Goal: Transaction & Acquisition: Purchase product/service

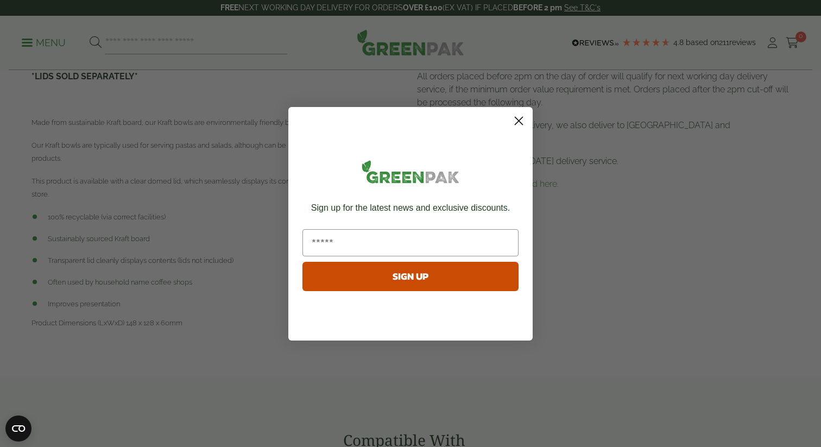
scroll to position [625, 0]
click at [523, 122] on circle "Close dialog" at bounding box center [519, 120] width 18 height 18
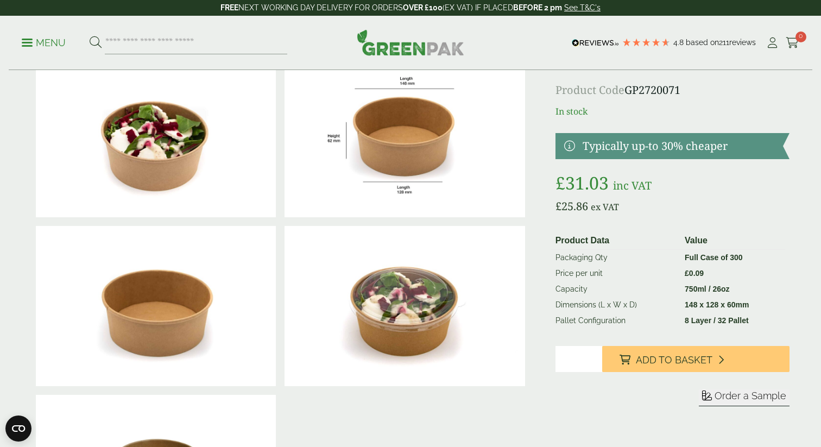
scroll to position [56, 0]
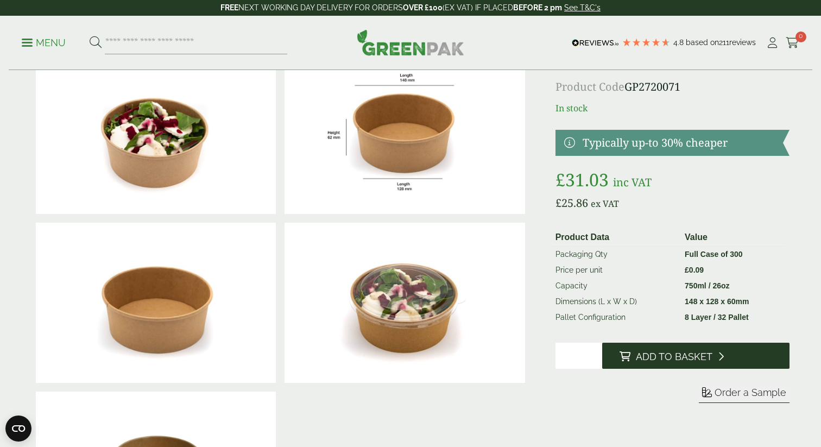
click at [687, 362] on button "Add to Basket" at bounding box center [695, 356] width 187 height 26
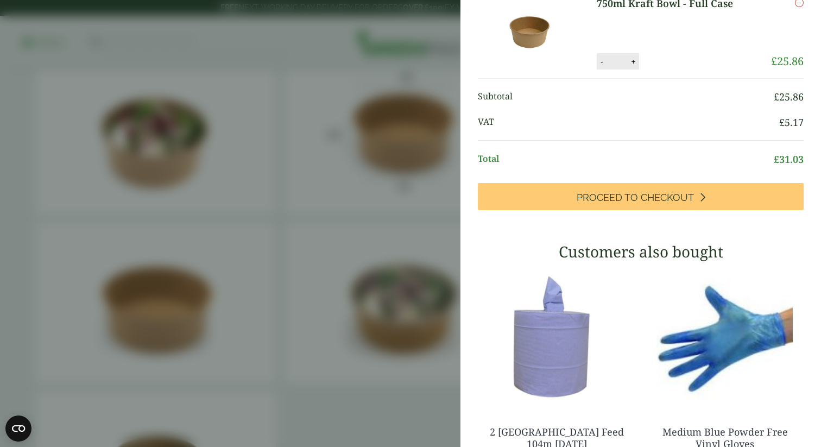
scroll to position [0, 0]
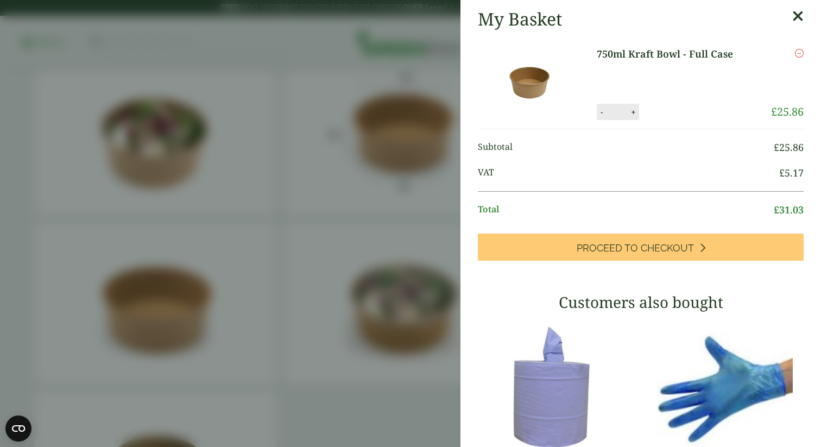
click at [796, 13] on icon at bounding box center [797, 16] width 11 height 15
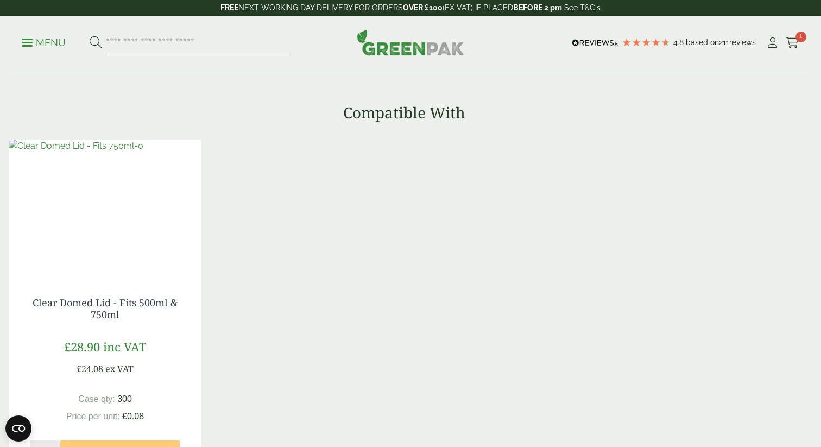
scroll to position [962, 0]
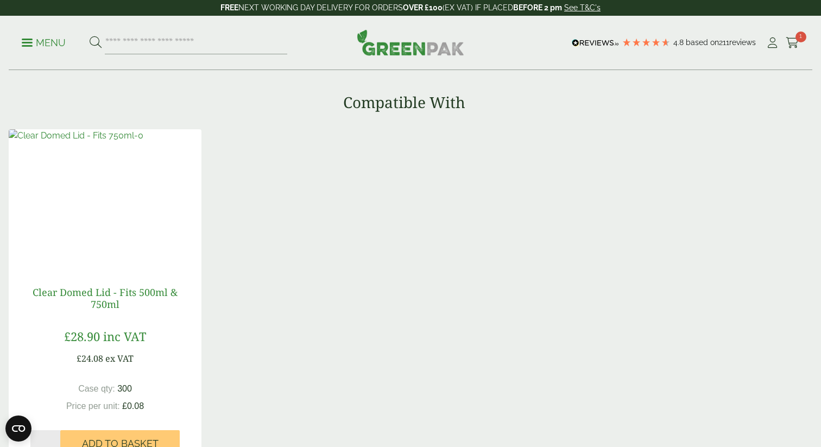
click at [110, 293] on link "Clear Domed Lid - Fits 500ml & 750ml" at bounding box center [105, 298] width 145 height 25
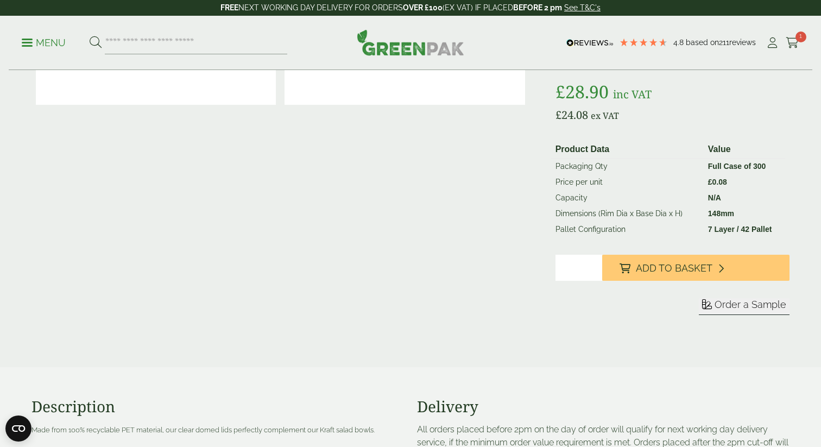
scroll to position [167, 0]
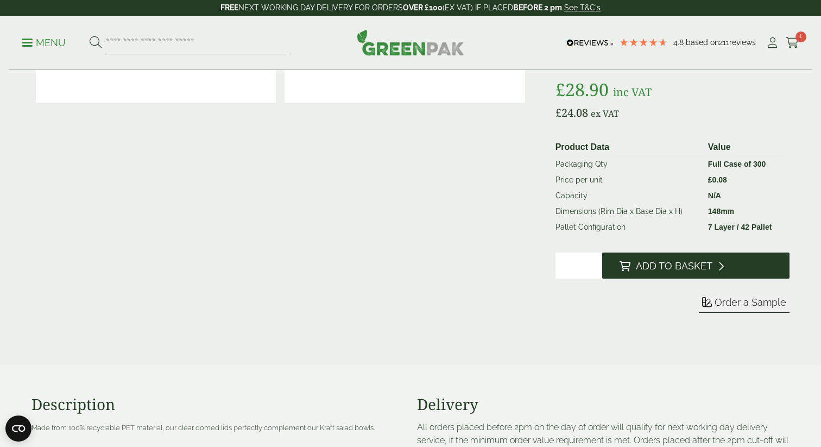
click at [701, 270] on span "Add to Basket" at bounding box center [674, 266] width 77 height 12
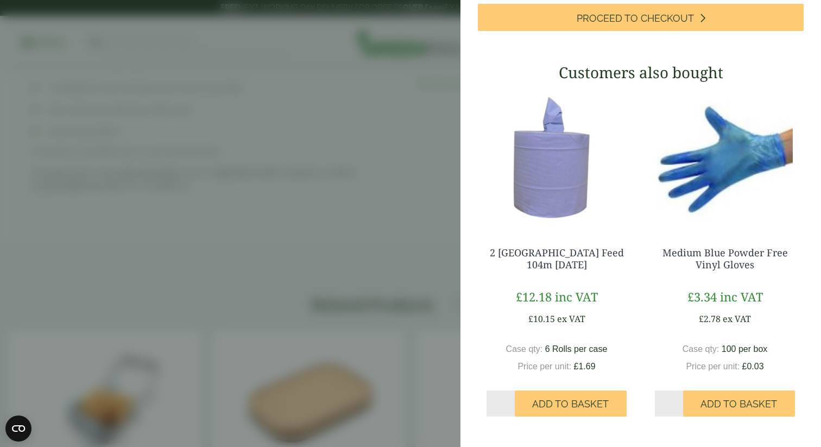
scroll to position [0, 0]
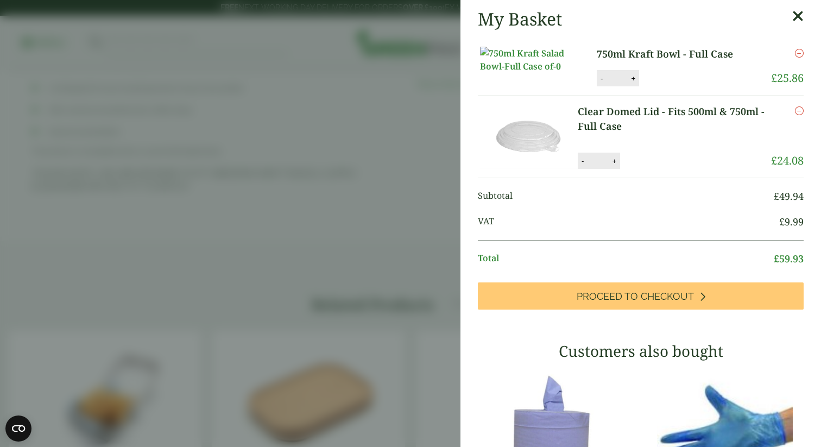
click at [797, 15] on icon at bounding box center [797, 16] width 11 height 15
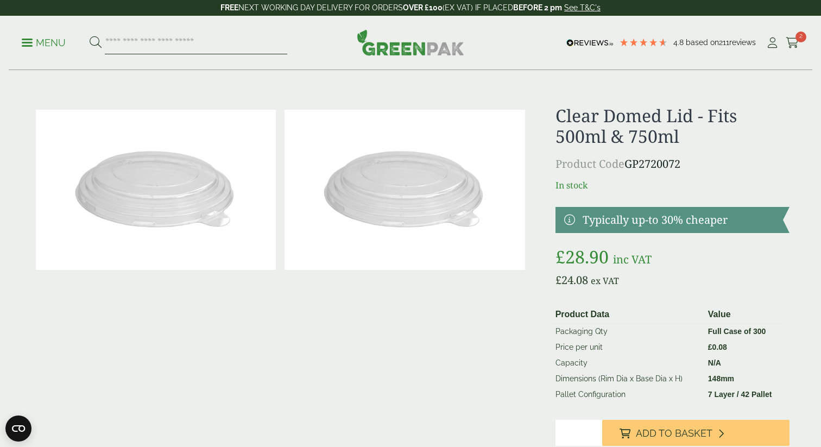
click at [137, 47] on input "search" at bounding box center [196, 43] width 182 height 23
click at [38, 39] on p "Menu" at bounding box center [44, 42] width 44 height 13
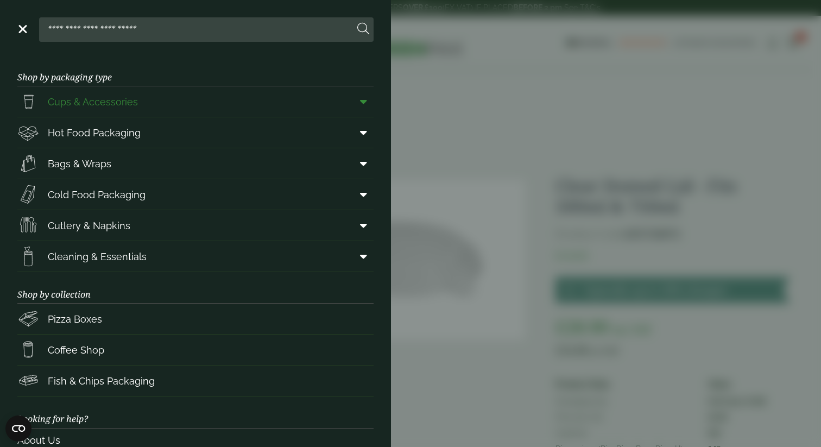
click at [366, 96] on icon at bounding box center [363, 101] width 7 height 11
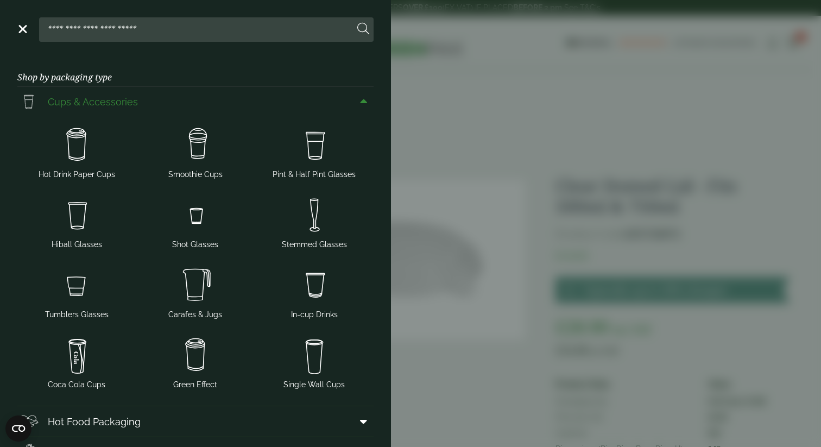
click at [366, 96] on icon at bounding box center [363, 101] width 7 height 11
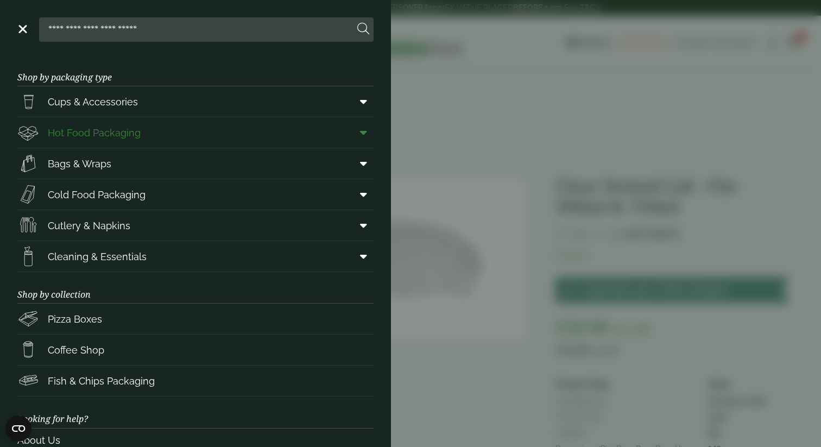
click at [364, 141] on span at bounding box center [361, 132] width 24 height 21
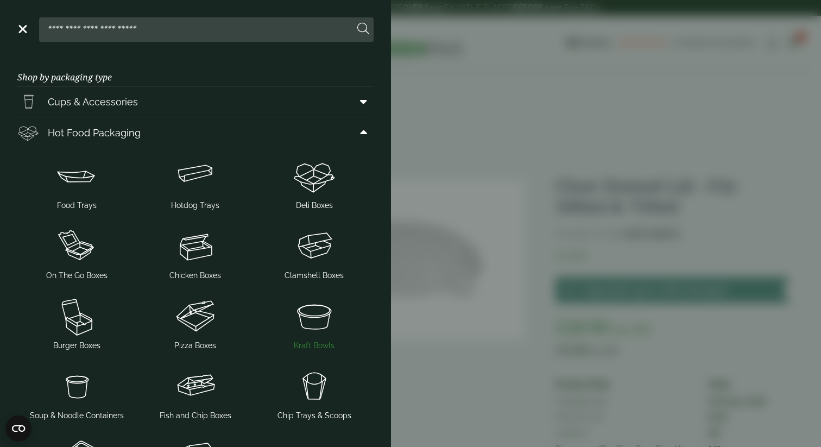
click at [314, 337] on img at bounding box center [314, 315] width 110 height 43
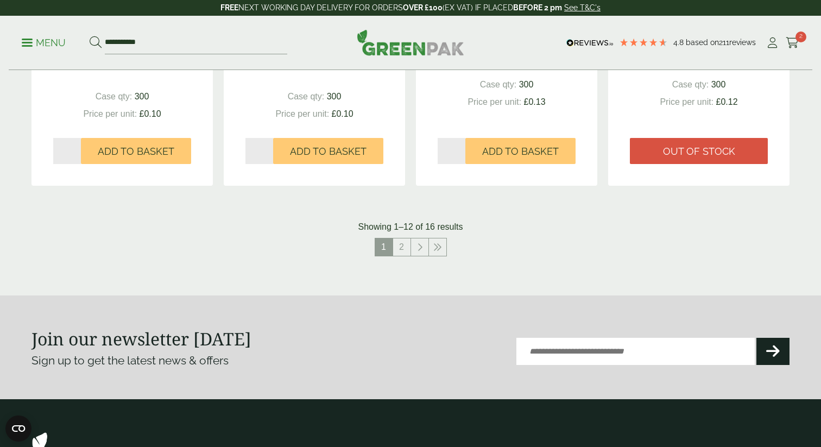
scroll to position [1162, 0]
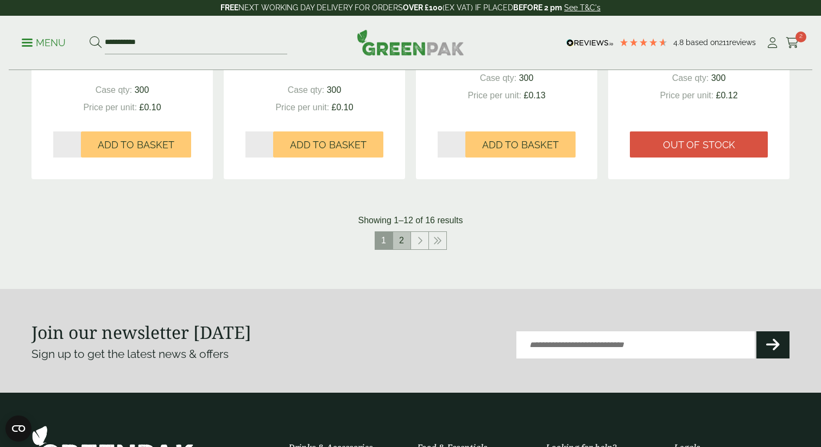
click at [406, 246] on link "2" at bounding box center [401, 240] width 17 height 17
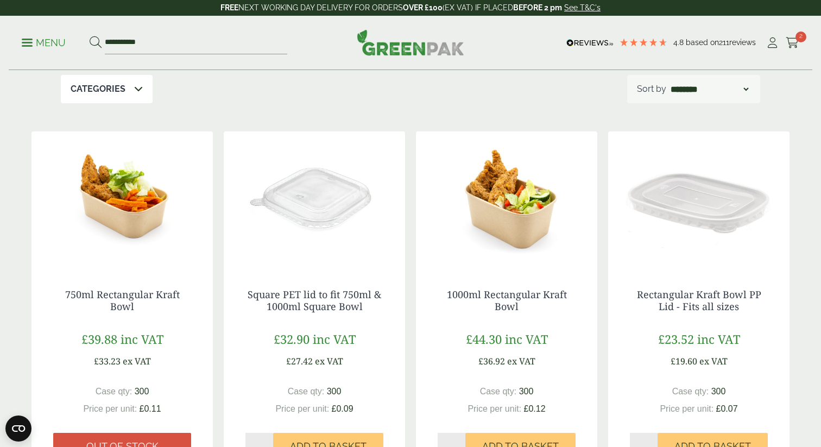
scroll to position [143, 0]
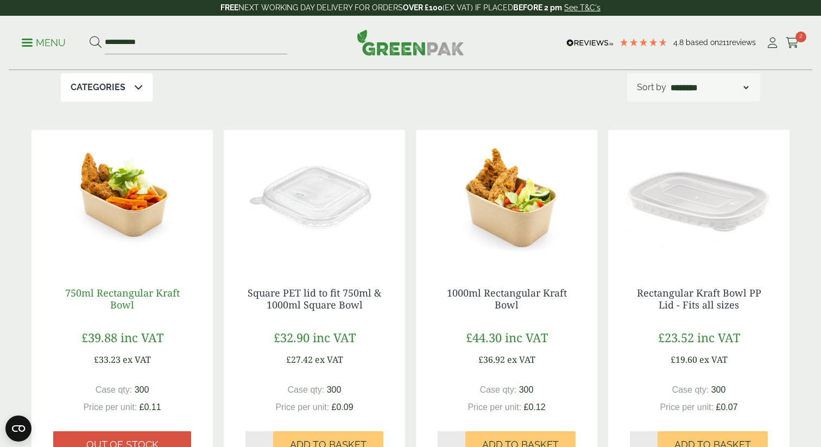
click at [109, 295] on link "750ml Rectangular Kraft Bowl" at bounding box center [122, 298] width 115 height 25
